Goal: Task Accomplishment & Management: Manage account settings

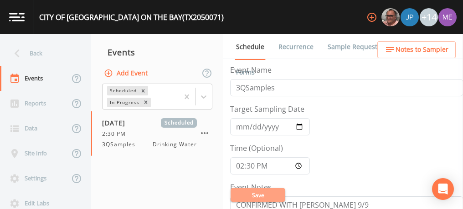
click at [259, 194] on button "Save" at bounding box center [257, 196] width 55 height 14
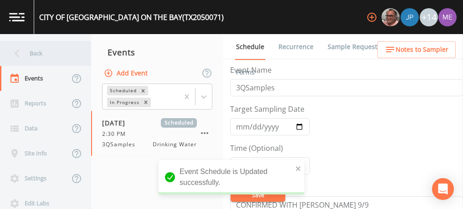
click at [51, 52] on div "Back" at bounding box center [41, 53] width 82 height 25
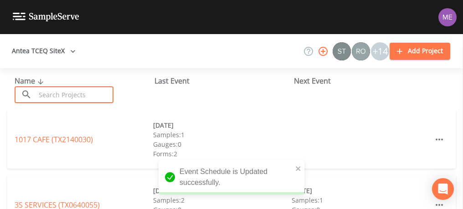
click at [52, 97] on input "text" at bounding box center [75, 95] width 78 height 17
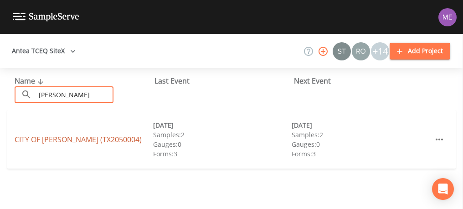
type input "odem"
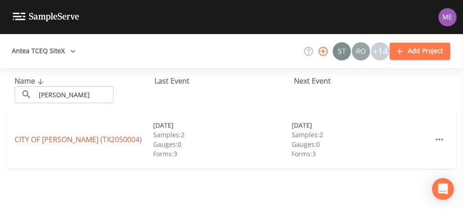
click at [62, 135] on link "CITY OF ODEM (TX2050004)" at bounding box center [78, 140] width 127 height 10
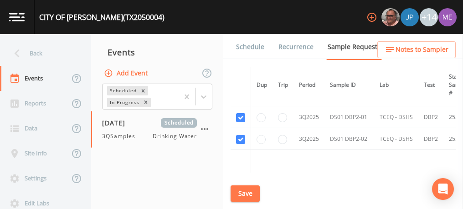
scroll to position [704, 0]
click at [254, 46] on link "Schedule" at bounding box center [250, 47] width 31 height 26
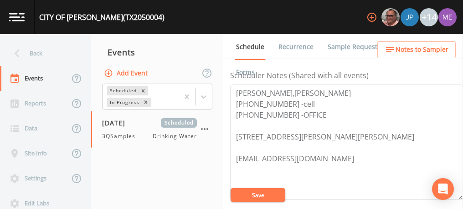
scroll to position [250, 0]
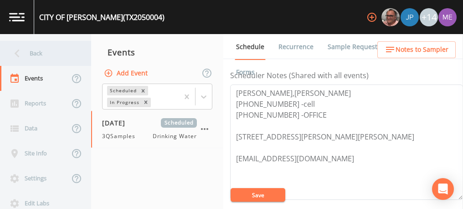
click at [40, 56] on div "Back" at bounding box center [41, 53] width 82 height 25
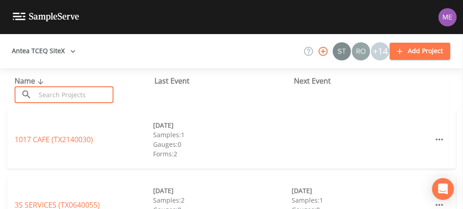
click at [61, 92] on input "text" at bounding box center [75, 95] width 78 height 17
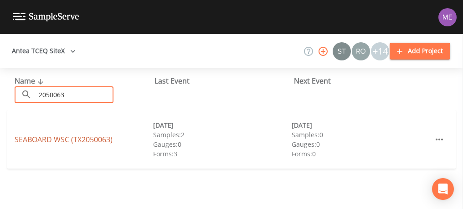
type input "2050063"
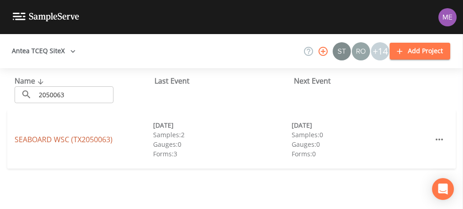
click at [26, 140] on link "SEABOARD WSC (TX2050063)" at bounding box center [64, 140] width 98 height 10
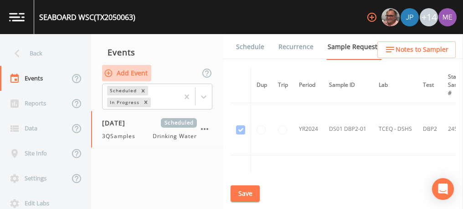
click at [128, 76] on button "Add Event" at bounding box center [126, 73] width 49 height 17
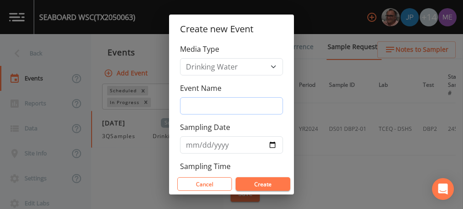
click at [211, 107] on input "Event Name" at bounding box center [231, 105] width 103 height 17
type input "3QSamples"
click at [189, 143] on input "Sampling Date" at bounding box center [231, 145] width 103 height 17
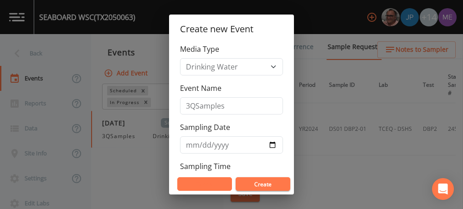
click at [205, 182] on button "Cancel" at bounding box center [204, 185] width 55 height 14
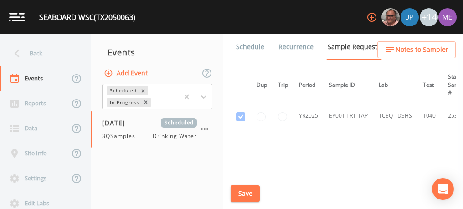
scroll to position [195, 0]
click at [249, 197] on button "Save" at bounding box center [244, 194] width 29 height 17
click at [252, 44] on link "Schedule" at bounding box center [250, 47] width 31 height 26
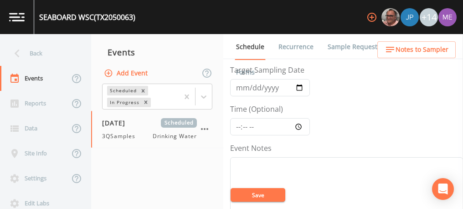
scroll to position [39, 0]
click at [237, 125] on input "Time (Optional)" at bounding box center [270, 127] width 80 height 17
type input "08:00"
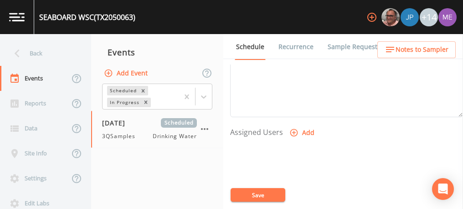
scroll to position [334, 0]
click at [290, 128] on icon "button" at bounding box center [294, 132] width 8 height 8
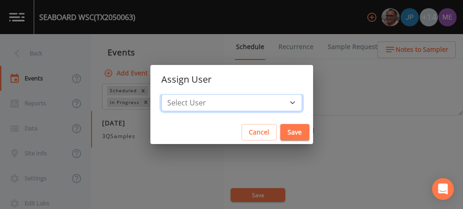
click at [281, 101] on select "Select User [PERSON_NAME] [PERSON_NAME] [PERSON_NAME] [PERSON_NAME] [PERSON_NAM…" at bounding box center [231, 102] width 141 height 17
select select "0c4ac92a-2052-4971-af99-d49bdd27a7b1"
click at [175, 94] on select "Select User [PERSON_NAME] [PERSON_NAME] [PERSON_NAME] [PERSON_NAME] [PERSON_NAM…" at bounding box center [231, 102] width 141 height 17
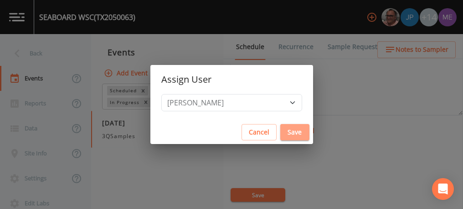
click at [280, 133] on button "Save" at bounding box center [294, 132] width 29 height 17
select select
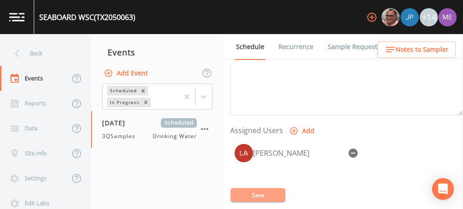
click at [252, 193] on button "Save" at bounding box center [257, 196] width 55 height 14
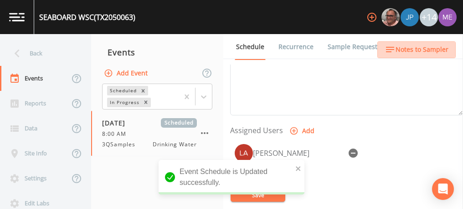
click at [424, 50] on span "Notes to Sampler" at bounding box center [421, 49] width 53 height 11
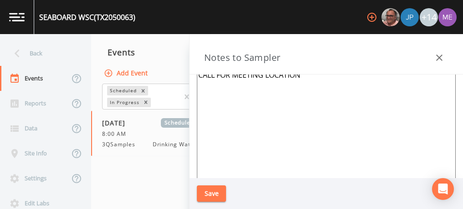
scroll to position [0, 0]
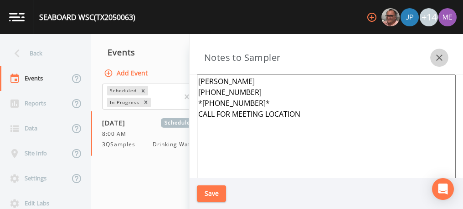
click at [437, 56] on icon "button" at bounding box center [439, 57] width 11 height 11
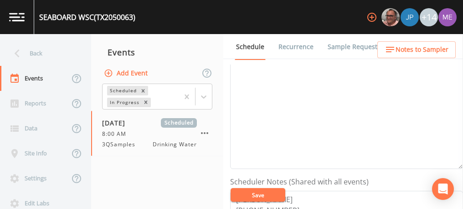
scroll to position [136, 0]
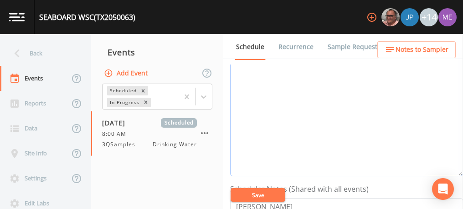
click at [354, 92] on textarea "Event Notes" at bounding box center [346, 119] width 233 height 116
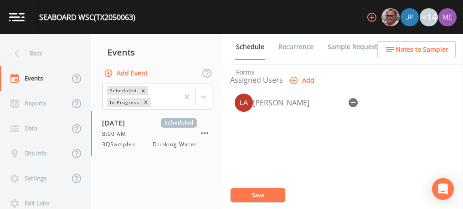
scroll to position [385, 0]
type textarea "confirmed with john 9/9"
click at [260, 194] on button "Save" at bounding box center [257, 196] width 55 height 14
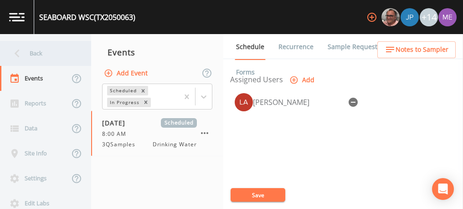
click at [36, 51] on div "Back" at bounding box center [41, 53] width 82 height 25
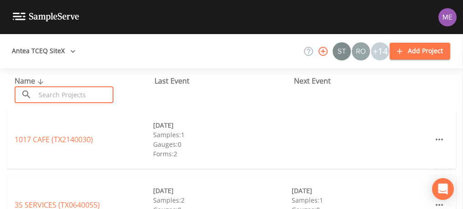
click at [65, 89] on input "text" at bounding box center [75, 95] width 78 height 17
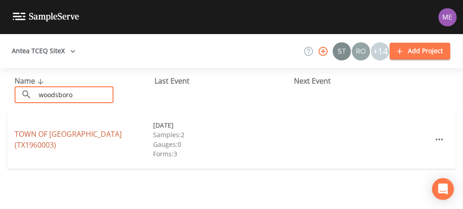
type input "woodsboro"
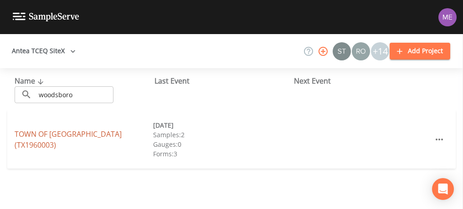
click at [36, 139] on link "TOWN OF WOODSBORO (TX1960003)" at bounding box center [68, 139] width 107 height 21
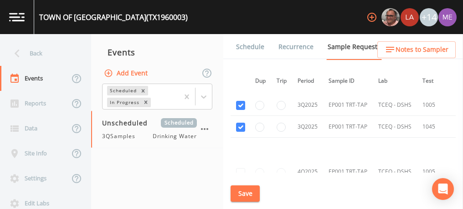
scroll to position [1022, 1]
click at [256, 49] on link "Schedule" at bounding box center [250, 47] width 31 height 26
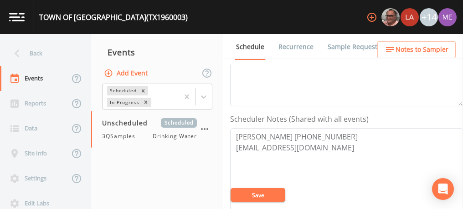
scroll to position [206, 0]
click at [352, 148] on textarea "Earl Henning 361-543-0887 MR.EARLHENNING@GMAIL.COM" at bounding box center [346, 186] width 233 height 116
type textarea "Earl Henning 361-543-0887 MR.EARLHENNING@GMAIL.COM publicworks@woodsborotx.net"
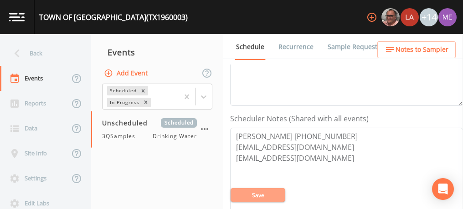
click at [243, 196] on button "Save" at bounding box center [257, 196] width 55 height 14
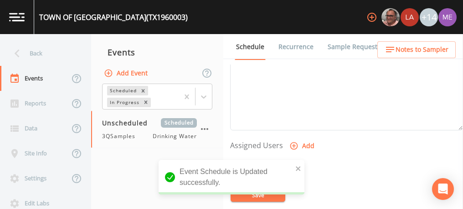
scroll to position [320, 0]
click at [294, 142] on icon "button" at bounding box center [294, 146] width 8 height 8
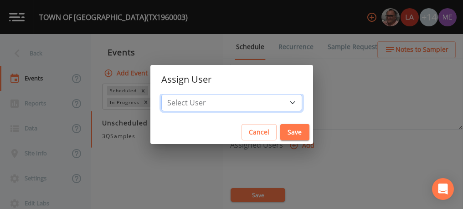
click at [278, 98] on select "Select User Mike Franklin Lauren Saenz Joshua gere Paul David Weber Zachary Eva…" at bounding box center [231, 102] width 141 height 17
select select "0c4ac92a-2052-4971-af99-d49bdd27a7b1"
click at [175, 94] on select "Select User Mike Franklin Lauren Saenz Joshua gere Paul David Weber Zachary Eva…" at bounding box center [231, 102] width 141 height 17
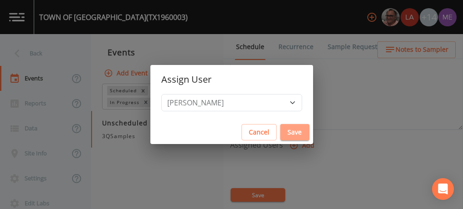
click at [280, 136] on button "Save" at bounding box center [294, 132] width 29 height 17
select select
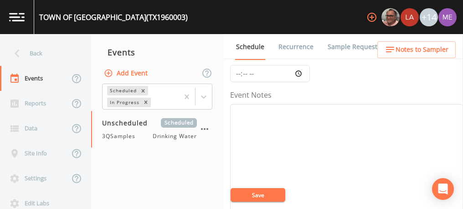
scroll to position [89, 0]
click at [315, 113] on textarea "Event Notes" at bounding box center [346, 166] width 233 height 116
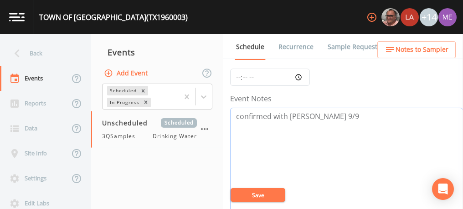
type textarea "confirmed with [PERSON_NAME] 9/9"
click at [266, 196] on button "Save" at bounding box center [257, 196] width 55 height 14
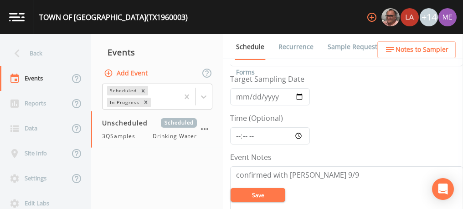
scroll to position [17, 0]
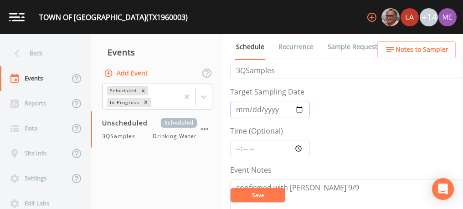
click at [240, 107] on input "Target Sampling Date" at bounding box center [270, 109] width 80 height 17
type input "[DATE]"
click at [235, 145] on input "Time (Optional)" at bounding box center [270, 148] width 80 height 17
type input "11:00"
click at [262, 197] on button "Save" at bounding box center [257, 196] width 55 height 14
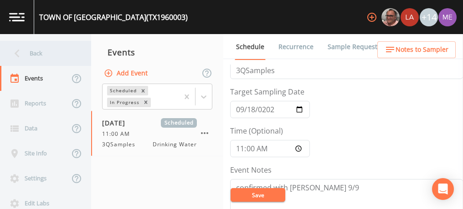
click at [37, 56] on div "Back" at bounding box center [41, 53] width 82 height 25
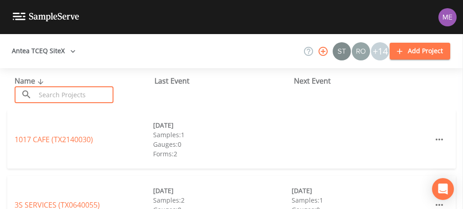
click at [59, 92] on input "text" at bounding box center [75, 95] width 78 height 17
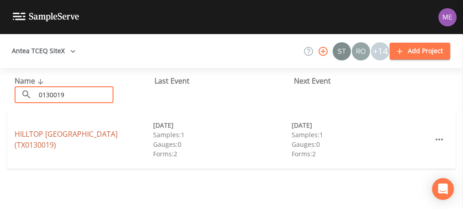
type input "0130019"
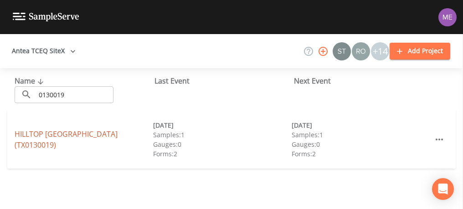
click at [71, 135] on link "HILLTOP MOBILE HOME PARK (TX0130019)" at bounding box center [66, 139] width 103 height 21
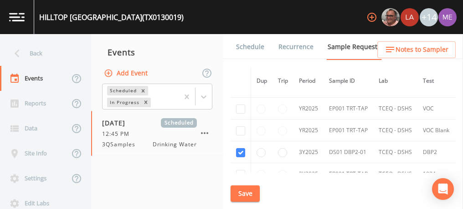
scroll to position [200, 0]
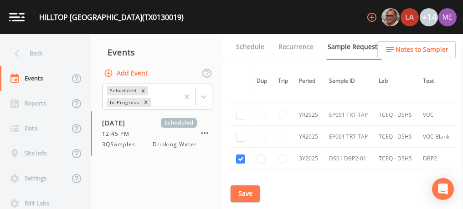
click at [256, 49] on link "Schedule" at bounding box center [250, 47] width 31 height 26
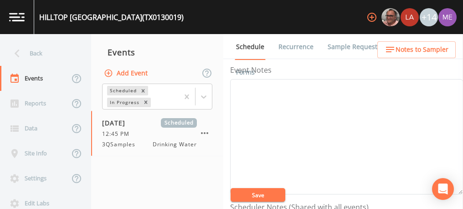
scroll to position [118, 0]
click at [342, 135] on textarea "Event Notes" at bounding box center [346, 136] width 233 height 116
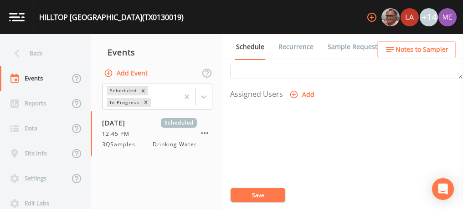
scroll to position [387, 0]
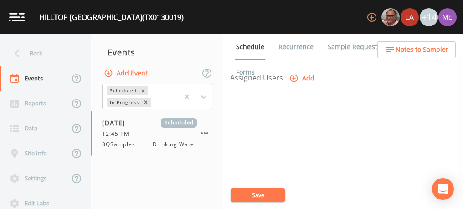
type textarea "confirmed with priscilla 9/9"
click at [292, 74] on icon "button" at bounding box center [293, 78] width 9 height 9
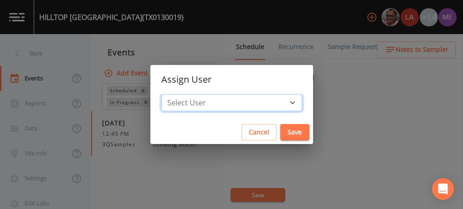
click at [280, 102] on select "Select User Mike Franklin Lauren Saenz Joshua gere Paul David Weber Zachary Eva…" at bounding box center [231, 102] width 141 height 17
select select "0c4ac92a-2052-4971-af99-d49bdd27a7b1"
click at [175, 94] on select "Select User Mike Franklin Lauren Saenz Joshua gere Paul David Weber Zachary Eva…" at bounding box center [231, 102] width 141 height 17
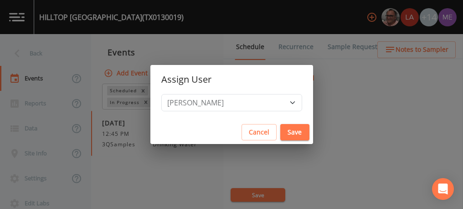
click at [283, 135] on button "Save" at bounding box center [294, 132] width 29 height 17
select select
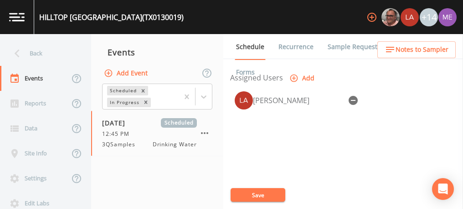
click at [262, 196] on button "Save" at bounding box center [257, 196] width 55 height 14
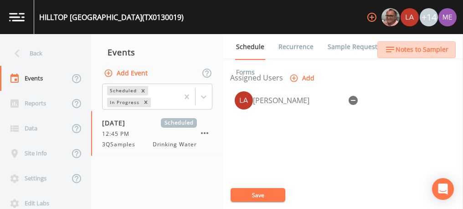
click at [431, 51] on span "Notes to Sampler" at bounding box center [421, 49] width 53 height 11
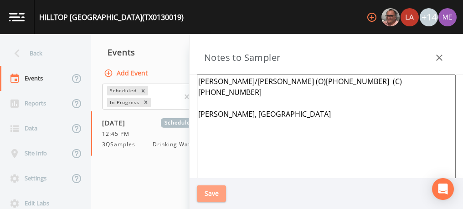
click at [208, 191] on button "Save" at bounding box center [211, 194] width 29 height 17
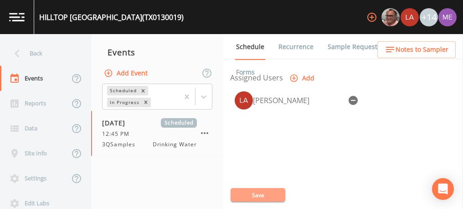
click at [242, 195] on button "Save" at bounding box center [257, 196] width 55 height 14
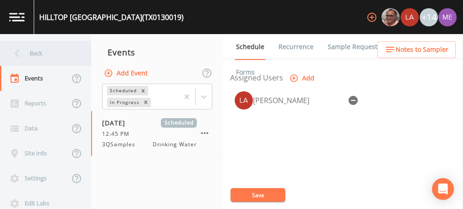
click at [31, 51] on div "Back" at bounding box center [41, 53] width 82 height 25
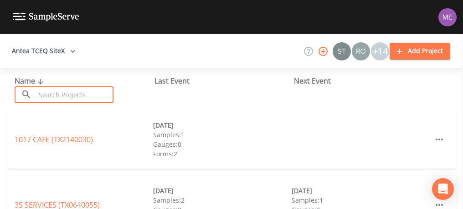
click at [54, 97] on input "text" at bounding box center [75, 95] width 78 height 17
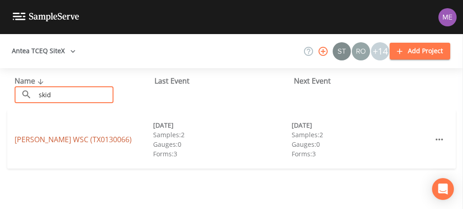
type input "skid"
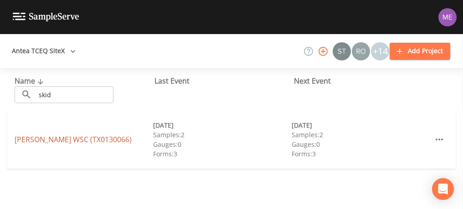
click at [37, 142] on link "SKIDMORE WSC (TX0130066)" at bounding box center [73, 140] width 117 height 10
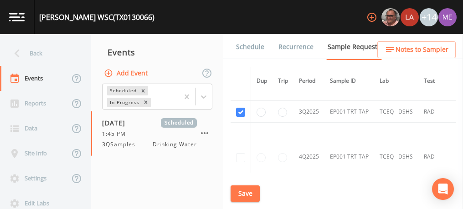
scroll to position [898, 0]
click at [427, 50] on span "Notes to Sampler" at bounding box center [421, 49] width 53 height 11
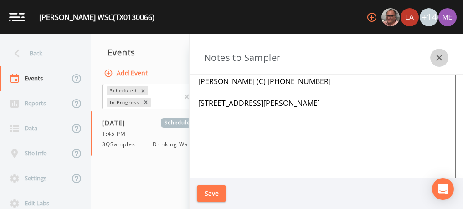
click at [440, 56] on icon "button" at bounding box center [439, 58] width 6 height 6
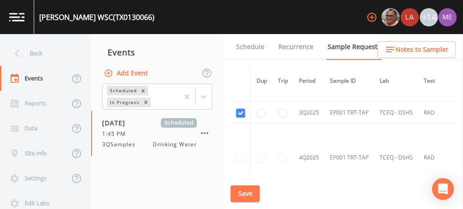
click at [252, 46] on link "Schedule" at bounding box center [250, 47] width 31 height 26
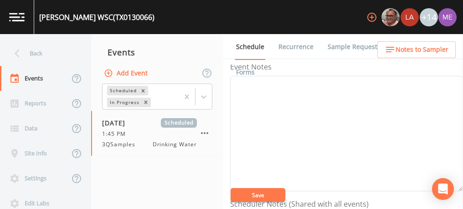
scroll to position [121, 0]
click at [352, 117] on textarea "Event Notes" at bounding box center [346, 134] width 233 height 116
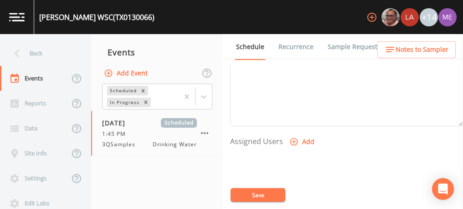
scroll to position [324, 0]
type textarea "confirmed with lisa"
click at [294, 138] on icon "button" at bounding box center [294, 142] width 8 height 8
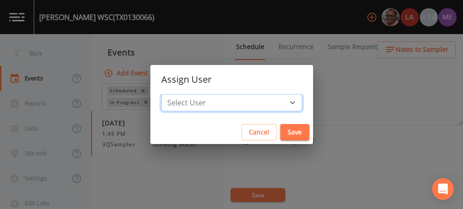
click at [279, 103] on select "Select User Mike Franklin Lauren Saenz Joshua gere Paul David Weber Zachary Eva…" at bounding box center [231, 102] width 141 height 17
select select "0c4ac92a-2052-4971-af99-d49bdd27a7b1"
click at [175, 94] on select "Select User Mike Franklin Lauren Saenz Joshua gere Paul David Weber Zachary Eva…" at bounding box center [231, 102] width 141 height 17
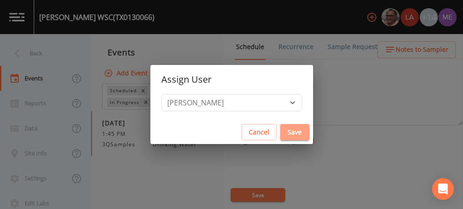
click at [280, 128] on button "Save" at bounding box center [294, 132] width 29 height 17
select select
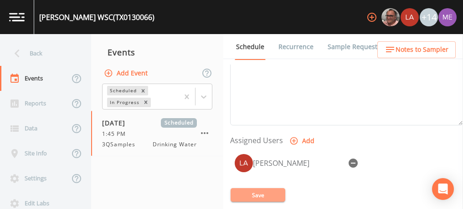
click at [261, 193] on button "Save" at bounding box center [257, 196] width 55 height 14
click at [250, 194] on button "Save" at bounding box center [257, 196] width 55 height 14
click at [257, 195] on button "Save" at bounding box center [257, 196] width 55 height 14
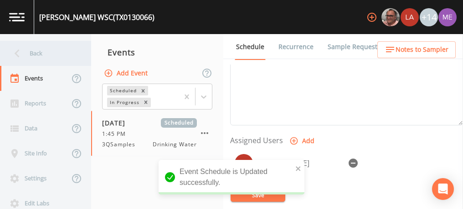
click at [33, 54] on div "Back" at bounding box center [41, 53] width 82 height 25
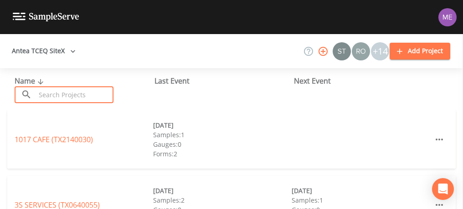
click at [49, 102] on input "text" at bounding box center [75, 95] width 78 height 17
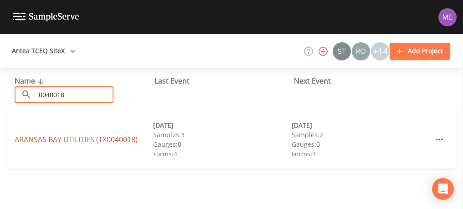
type input "0040018"
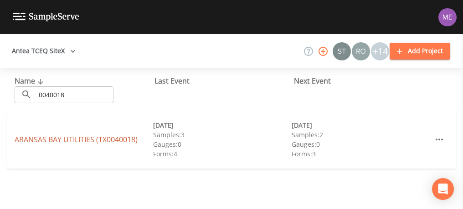
click at [44, 138] on link "ARANSAS BAY UTILITIES (TX0040018)" at bounding box center [76, 140] width 123 height 10
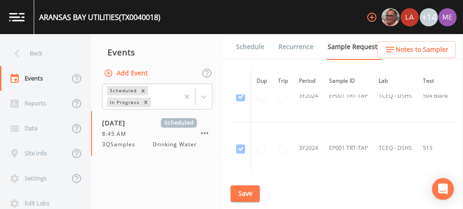
scroll to position [340, 0]
click at [256, 48] on link "Schedule" at bounding box center [250, 47] width 31 height 26
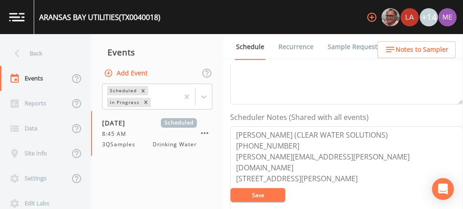
scroll to position [210, 0]
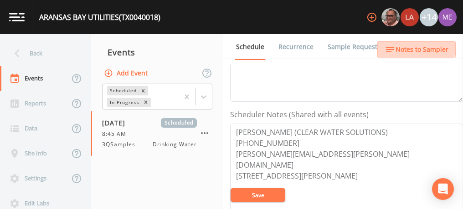
click at [398, 47] on span "Notes to Sampler" at bounding box center [421, 49] width 53 height 11
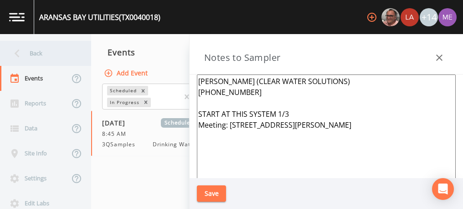
click at [32, 55] on div "Back" at bounding box center [41, 53] width 82 height 25
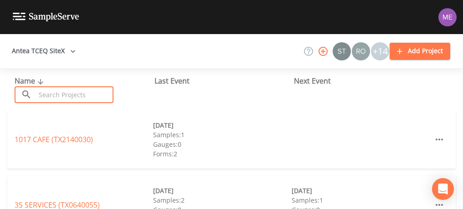
click at [54, 97] on input "text" at bounding box center [75, 95] width 78 height 17
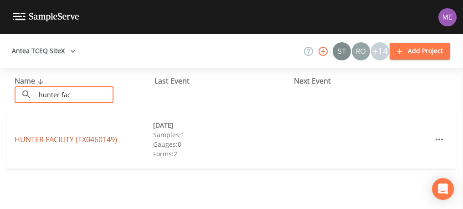
type input "hunter fac"
click at [65, 141] on link "HUNTER FACILITY (TX0460149)" at bounding box center [66, 140] width 102 height 10
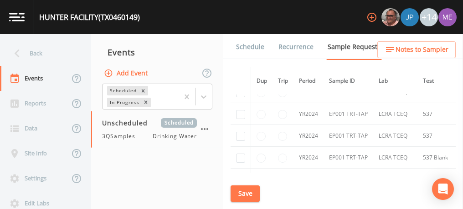
scroll to position [81, 0]
click at [256, 45] on link "Schedule" at bounding box center [250, 47] width 31 height 26
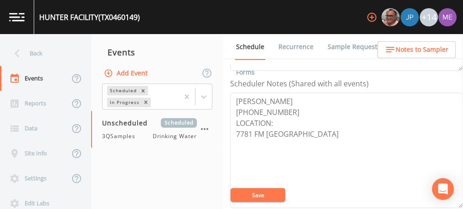
scroll to position [246, 0]
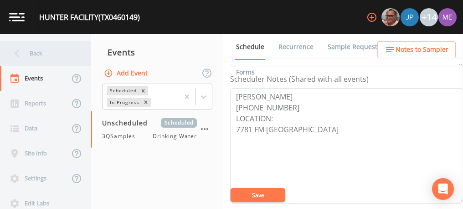
click at [31, 53] on div "Back" at bounding box center [41, 53] width 82 height 25
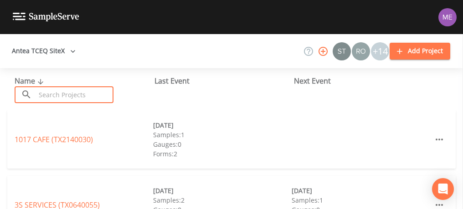
click at [57, 94] on input "text" at bounding box center [75, 95] width 78 height 17
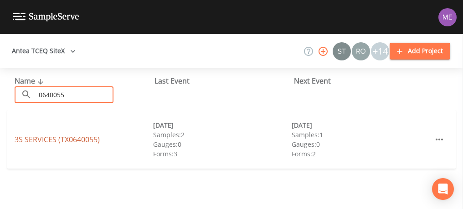
type input "0640055"
click at [59, 138] on link "3S SERVICES (TX0640055)" at bounding box center [57, 140] width 85 height 10
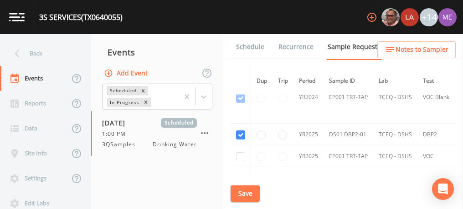
scroll to position [180, 0]
click at [243, 47] on link "Schedule" at bounding box center [250, 47] width 31 height 26
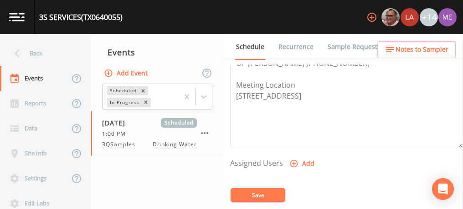
scroll to position [321, 0]
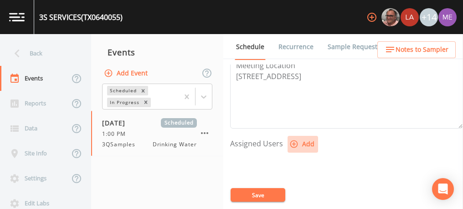
click at [297, 138] on button "Add" at bounding box center [302, 144] width 31 height 17
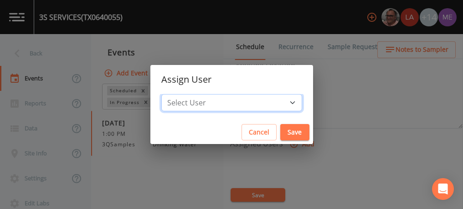
click at [278, 102] on select "Select User Mike Franklin Lauren Saenz Joshua gere Paul David Weber Zachary Eva…" at bounding box center [231, 102] width 141 height 17
select select "82fcd260-406f-4720-af66-0de7f1917f1c"
click at [175, 94] on select "Select User Mike Franklin Lauren Saenz Joshua gere Paul David Weber Zachary Eva…" at bounding box center [231, 102] width 141 height 17
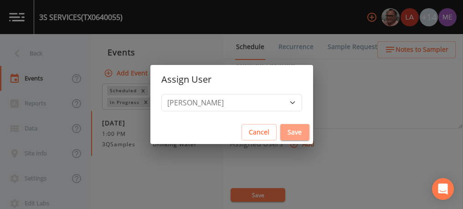
click at [280, 131] on button "Save" at bounding box center [294, 132] width 29 height 17
select select
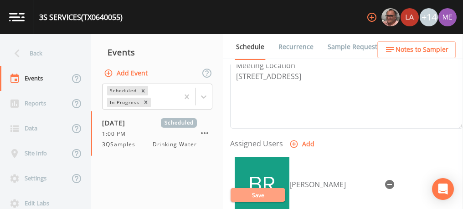
click at [258, 194] on button "Save" at bounding box center [257, 196] width 55 height 14
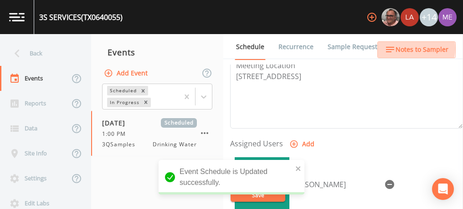
click at [407, 49] on span "Notes to Sampler" at bounding box center [421, 49] width 53 height 11
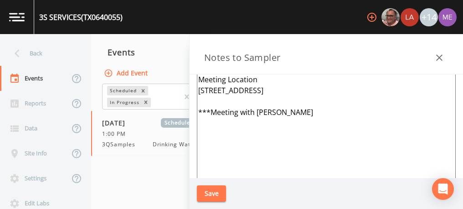
scroll to position [49, 0]
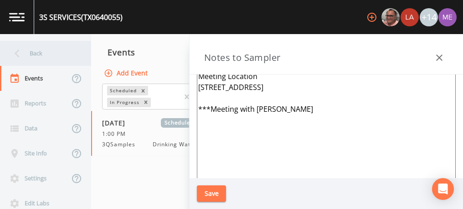
click at [34, 59] on div "Back" at bounding box center [41, 53] width 82 height 25
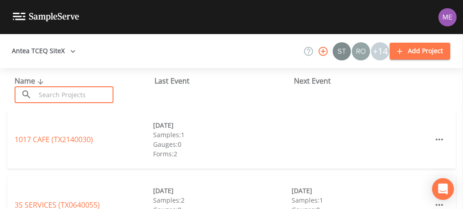
click at [52, 97] on input "text" at bounding box center [75, 95] width 78 height 17
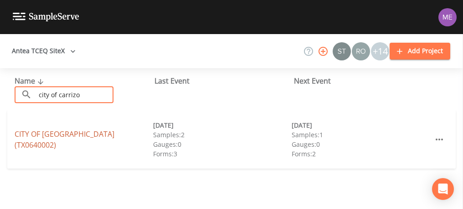
type input "city of carrizo"
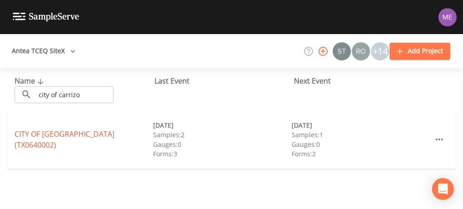
click at [56, 138] on link "CITY OF CARRIZO SPRINGS (TX0640002)" at bounding box center [65, 139] width 100 height 21
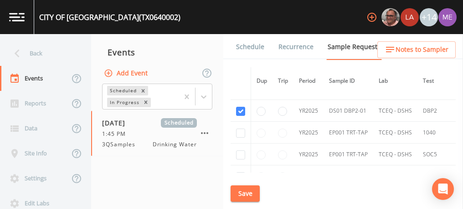
scroll to position [256, 0]
click at [244, 48] on link "Schedule" at bounding box center [250, 47] width 31 height 26
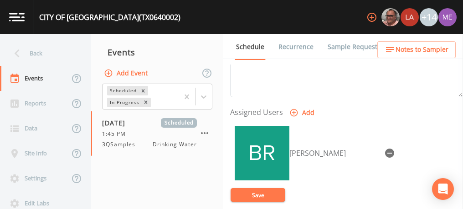
scroll to position [367, 0]
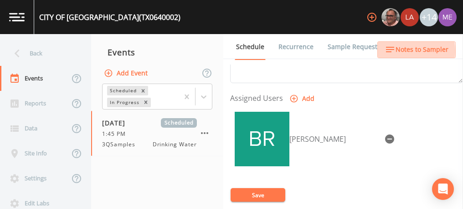
click at [398, 51] on span "Notes to Sampler" at bounding box center [421, 49] width 53 height 11
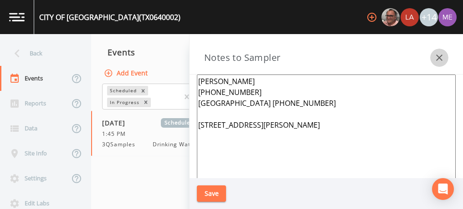
click at [438, 57] on icon "button" at bounding box center [439, 58] width 6 height 6
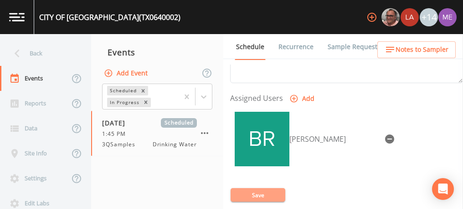
click at [252, 194] on button "Save" at bounding box center [257, 196] width 55 height 14
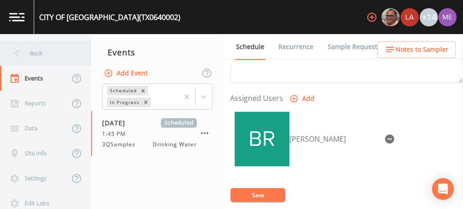
click at [43, 51] on div "Back" at bounding box center [41, 53] width 82 height 25
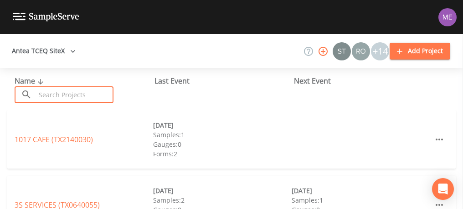
click at [61, 92] on input "text" at bounding box center [75, 95] width 78 height 17
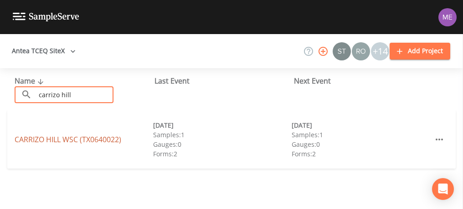
type input "carrizo hill"
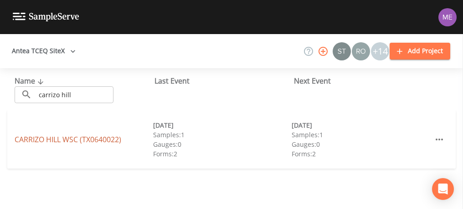
click at [61, 142] on link "CARRIZO HILL WSC (TX0640022)" at bounding box center [68, 140] width 107 height 10
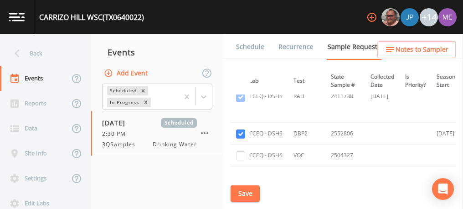
scroll to position [496, 159]
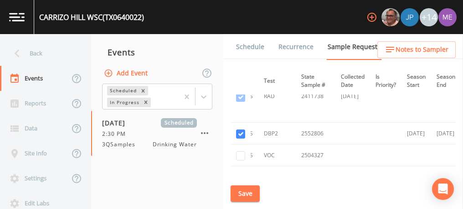
click at [250, 48] on link "Schedule" at bounding box center [250, 47] width 31 height 26
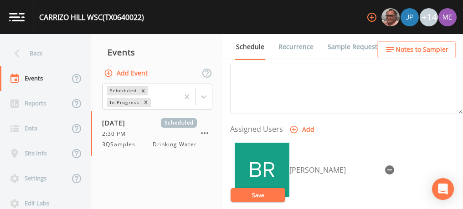
scroll to position [340, 0]
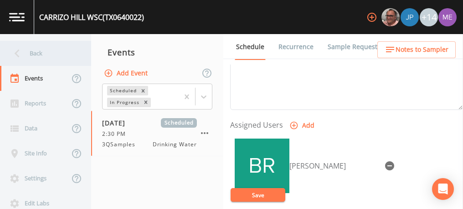
click at [30, 53] on div "Back" at bounding box center [41, 53] width 82 height 25
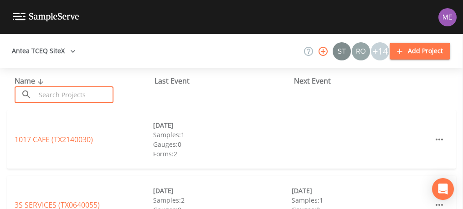
click at [46, 94] on input "text" at bounding box center [75, 95] width 78 height 17
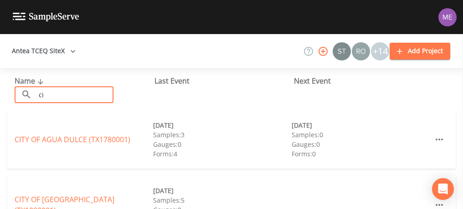
type input "c"
type input "carrizo s"
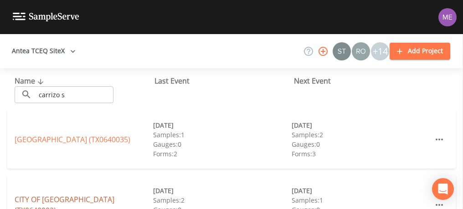
click at [67, 205] on link "CITY OF CARRIZO SPRINGS (TX0640002)" at bounding box center [65, 205] width 100 height 21
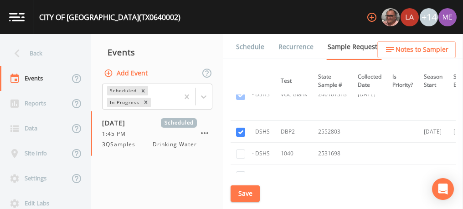
scroll to position [223, 142]
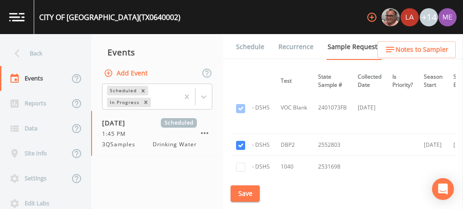
click at [240, 46] on link "Schedule" at bounding box center [250, 47] width 31 height 26
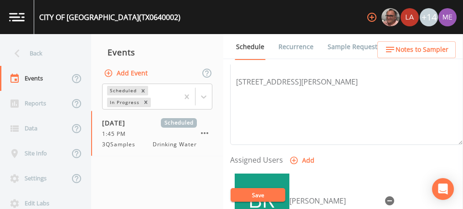
scroll to position [328, 0]
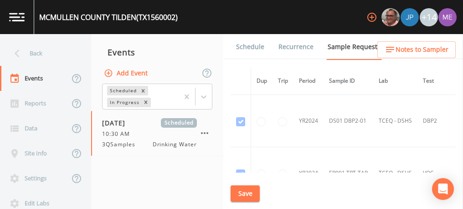
scroll to position [543, 0]
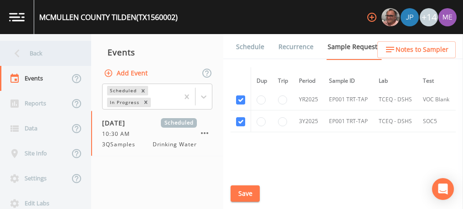
click at [34, 53] on div "Back" at bounding box center [41, 53] width 82 height 25
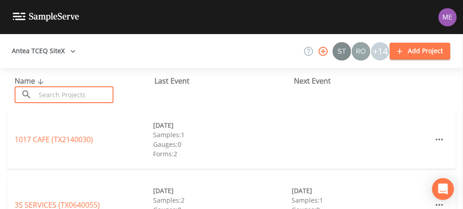
click at [69, 97] on input "text" at bounding box center [75, 95] width 78 height 17
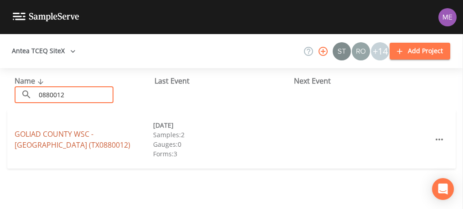
type input "0880012"
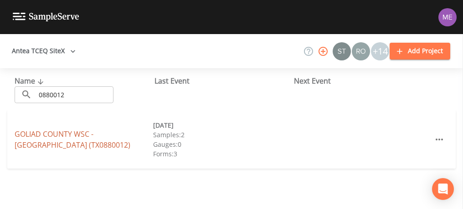
click at [76, 137] on link "[GEOGRAPHIC_DATA] - [GEOGRAPHIC_DATA] (TX0880012)" at bounding box center [73, 139] width 116 height 21
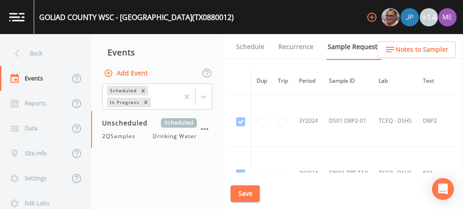
click at [240, 47] on link "Schedule" at bounding box center [250, 47] width 31 height 26
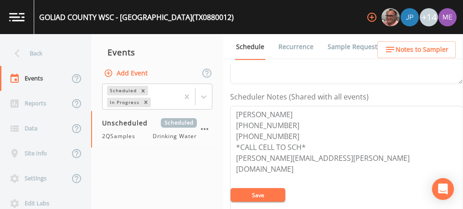
scroll to position [229, 0]
click at [289, 134] on textarea "[PERSON_NAME] [PHONE_NUMBER] [PHONE_NUMBER] *CALL CELL TO SCH* [PERSON_NAME][EM…" at bounding box center [346, 164] width 233 height 116
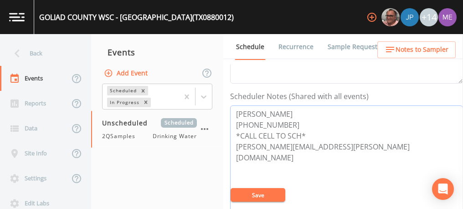
click at [346, 145] on textarea "[PERSON_NAME] [PHONE_NUMBER] *CALL CELL TO SCH* [PERSON_NAME][EMAIL_ADDRESS][PE…" at bounding box center [346, 164] width 233 height 116
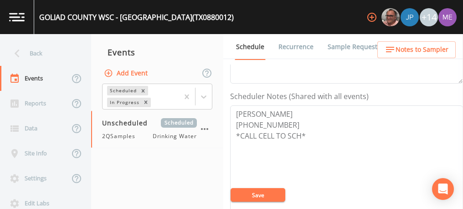
click at [267, 197] on button "Save" at bounding box center [257, 196] width 55 height 14
click at [286, 123] on textarea "[PERSON_NAME] [PHONE_NUMBER] *CALL CELL TO SCH*" at bounding box center [346, 164] width 233 height 116
click at [300, 123] on textarea "[PERSON_NAME] [PHONE_NUMBER] *CALL CELL TO SCH*" at bounding box center [346, 164] width 233 height 116
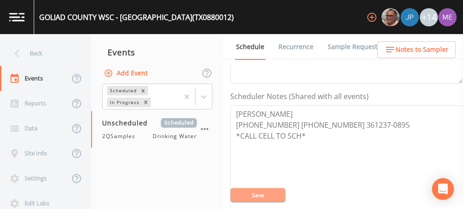
click at [279, 198] on button "Save" at bounding box center [257, 196] width 55 height 14
click at [345, 121] on textarea "[PERSON_NAME] [PHONE_NUMBER] [PHONE_NUMBER] 361237-0895 *CALL CELL TO SCH*" at bounding box center [346, 164] width 233 height 116
type textarea "[PERSON_NAME] [PHONE_NUMBER] [PHONE_NUMBER] [PHONE_NUMBER] *CALL CELL TO SCH*"
click at [254, 194] on button "Save" at bounding box center [257, 196] width 55 height 14
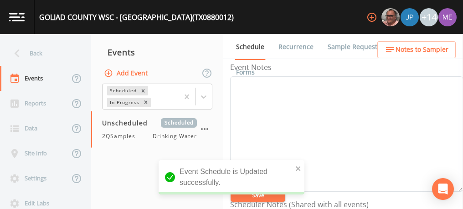
scroll to position [85, 0]
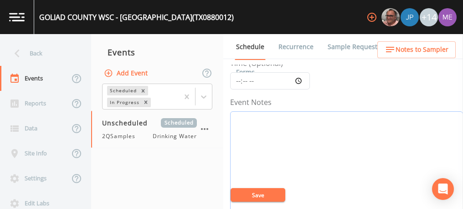
click at [368, 139] on textarea "Event Notes" at bounding box center [346, 170] width 233 height 116
type textarea "confirmed with [PERSON_NAME] 9/9"
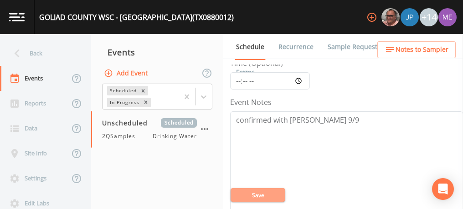
click at [275, 198] on button "Save" at bounding box center [257, 196] width 55 height 14
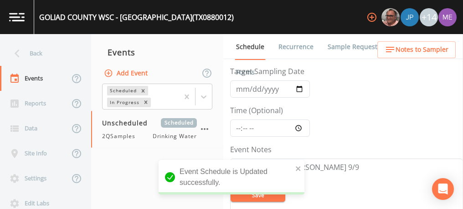
scroll to position [35, 0]
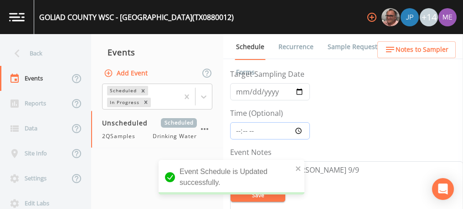
click at [240, 128] on input "Time (Optional)" at bounding box center [270, 131] width 80 height 17
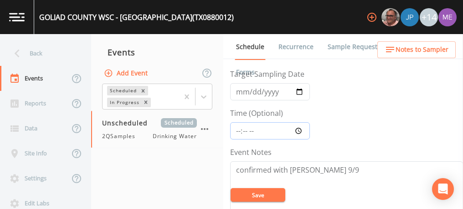
type input "11:00"
click at [245, 91] on input "Target Sampling Date" at bounding box center [270, 91] width 80 height 17
type input "[DATE]"
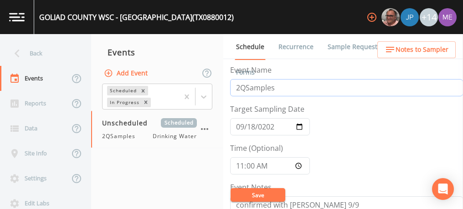
click at [240, 87] on input "2QSamples" at bounding box center [346, 87] width 233 height 17
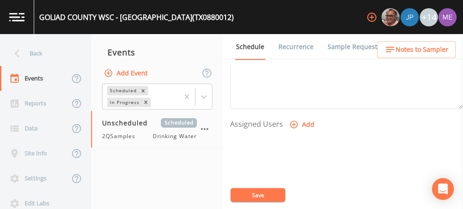
scroll to position [341, 0]
type input "3QSamples"
click at [291, 123] on icon "button" at bounding box center [293, 124] width 9 height 9
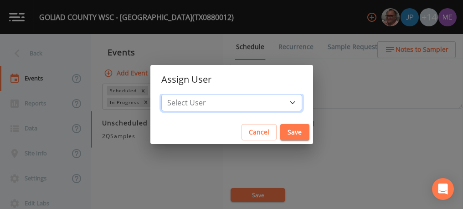
click at [279, 104] on select "Select User [PERSON_NAME] [PERSON_NAME] [PERSON_NAME] [PERSON_NAME] [PERSON_NAM…" at bounding box center [231, 102] width 141 height 17
select select "0c4ac92a-2052-4971-af99-d49bdd27a7b1"
click at [175, 94] on select "Select User [PERSON_NAME] [PERSON_NAME] [PERSON_NAME] [PERSON_NAME] [PERSON_NAM…" at bounding box center [231, 102] width 141 height 17
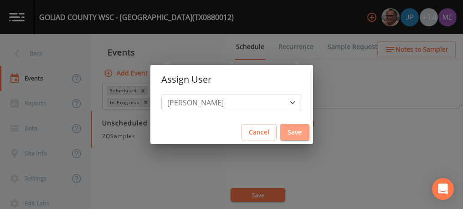
click at [280, 134] on button "Save" at bounding box center [294, 132] width 29 height 17
select select
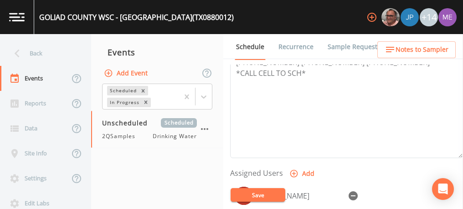
scroll to position [267, 0]
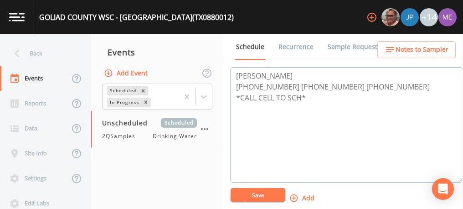
click at [318, 102] on textarea "[PERSON_NAME] [PHONE_NUMBER] [PHONE_NUMBER] [PHONE_NUMBER] *CALL CELL TO SCH*" at bounding box center [346, 125] width 233 height 116
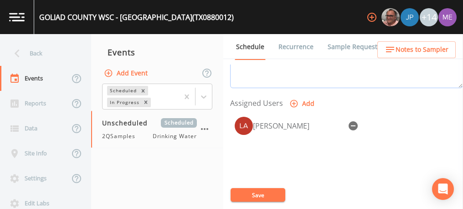
scroll to position [364, 0]
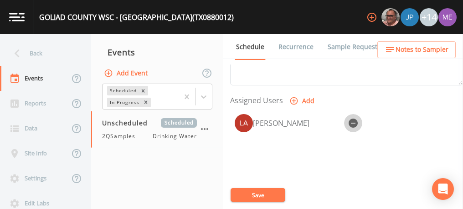
click at [352, 119] on icon "button" at bounding box center [352, 123] width 9 height 9
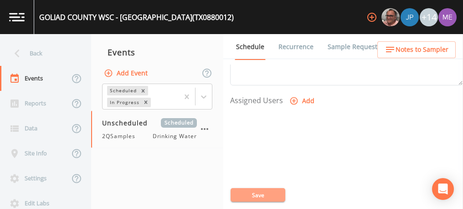
click at [267, 193] on button "Save" at bounding box center [257, 196] width 55 height 14
